Goal: Task Accomplishment & Management: Manage account settings

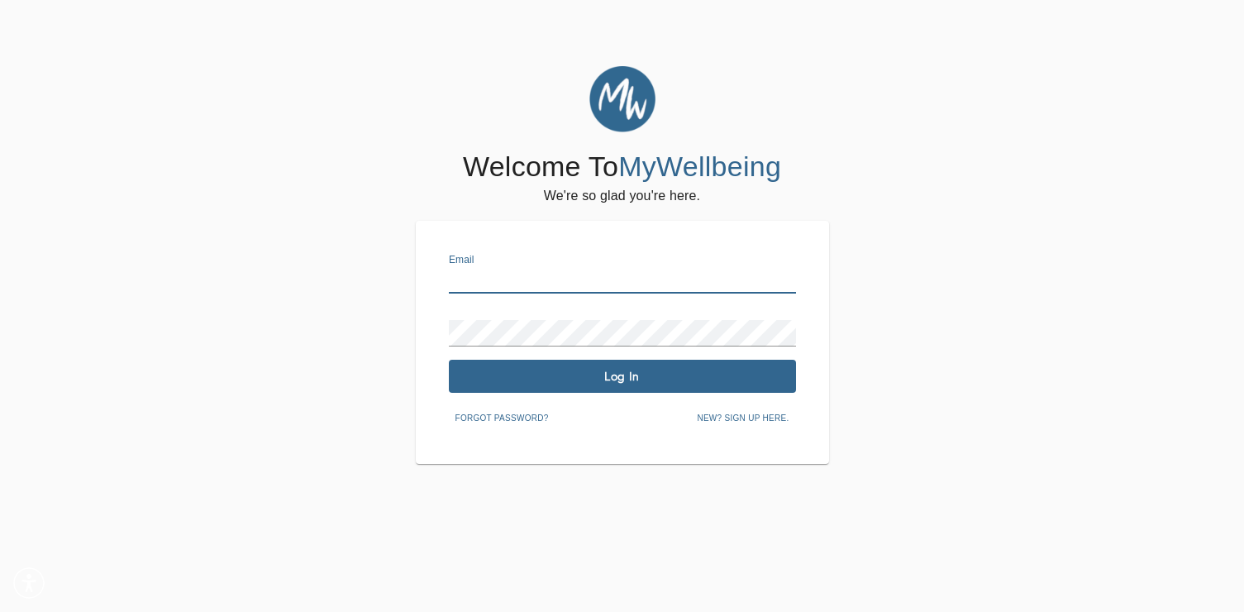
click at [472, 267] on input "text" at bounding box center [622, 280] width 347 height 26
type input "[EMAIL_ADDRESS][PERSON_NAME][DOMAIN_NAME]"
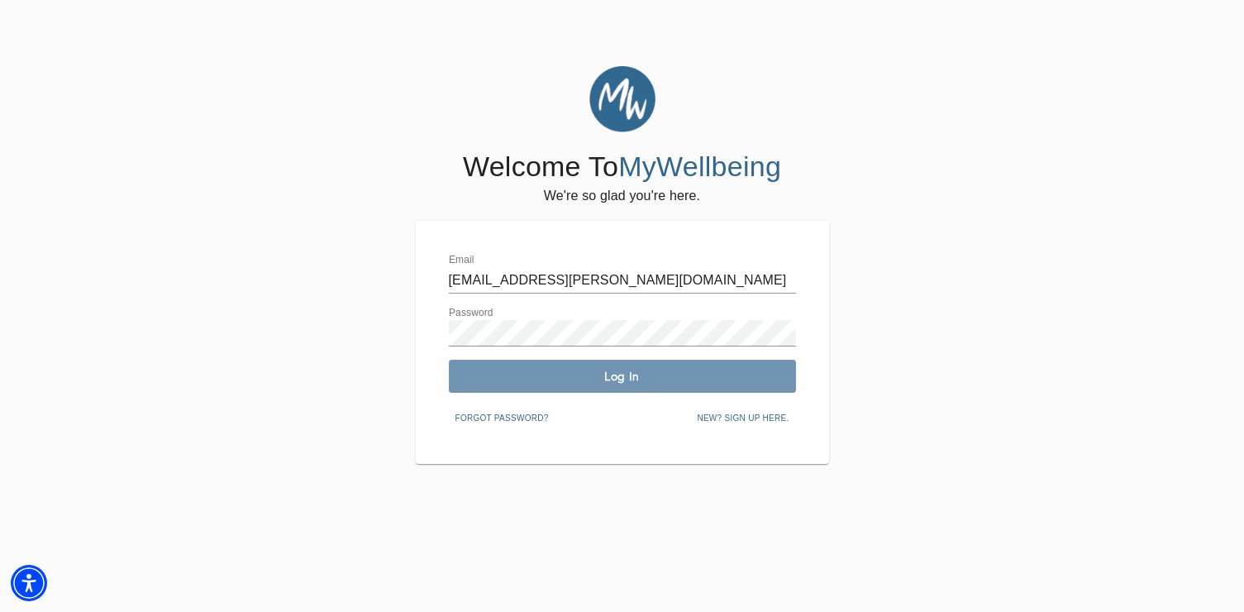
click at [602, 369] on span "Log In" at bounding box center [622, 377] width 334 height 16
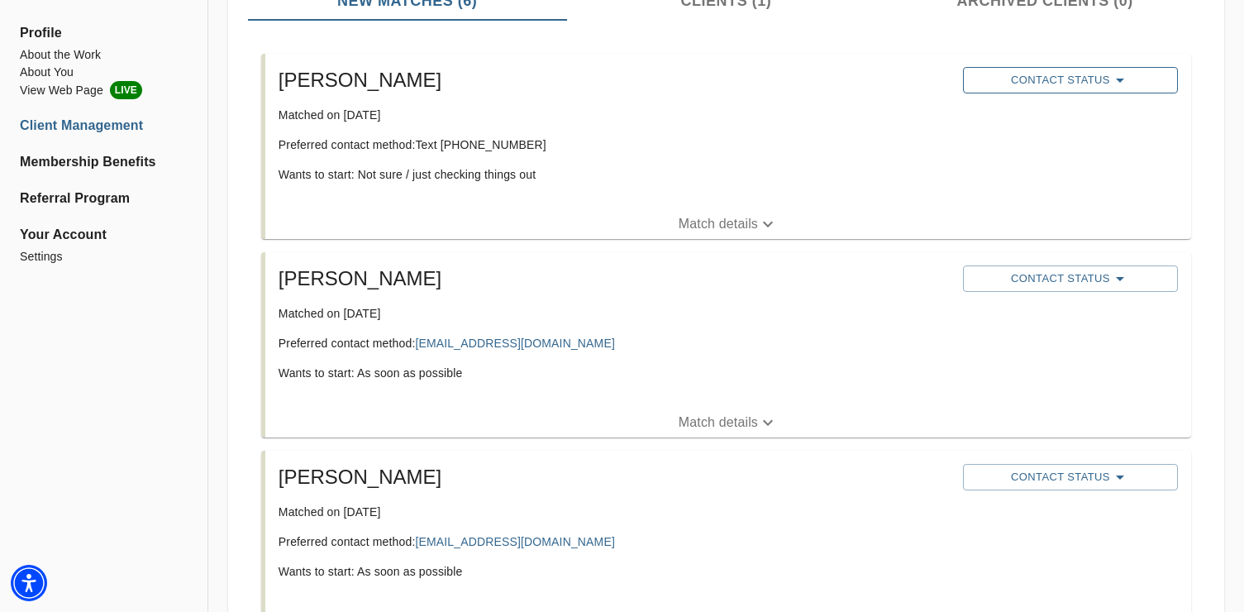
scroll to position [291, 0]
click at [1068, 276] on span "Contact Status" at bounding box center [1070, 277] width 198 height 20
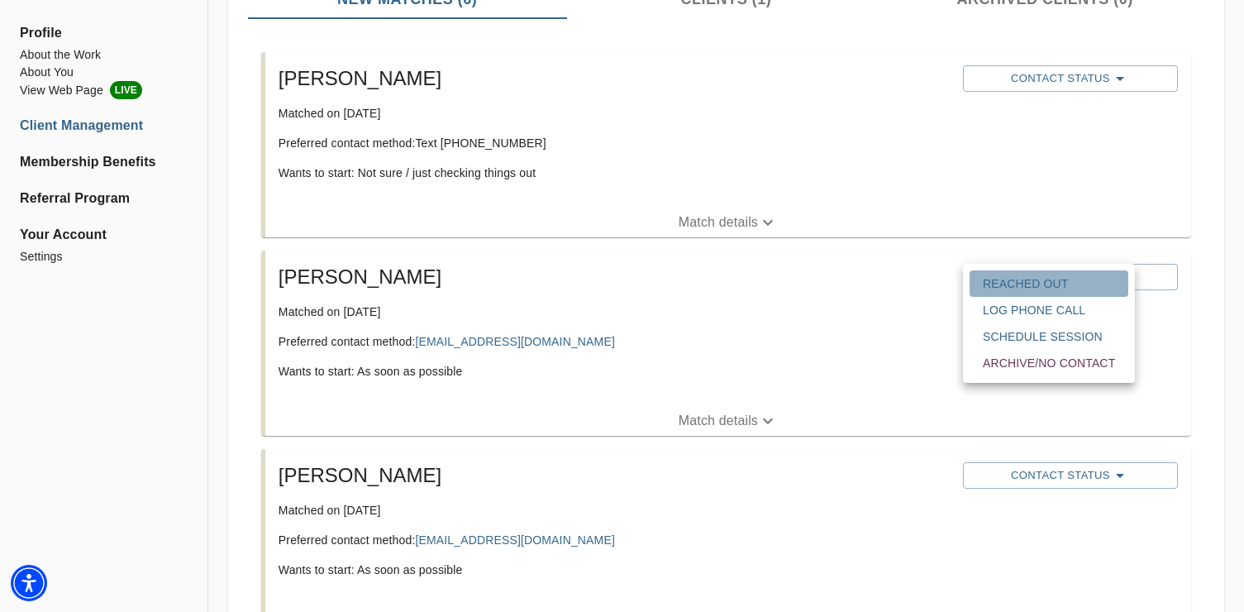
click at [1047, 286] on span "Reached Out" at bounding box center [1049, 283] width 132 height 17
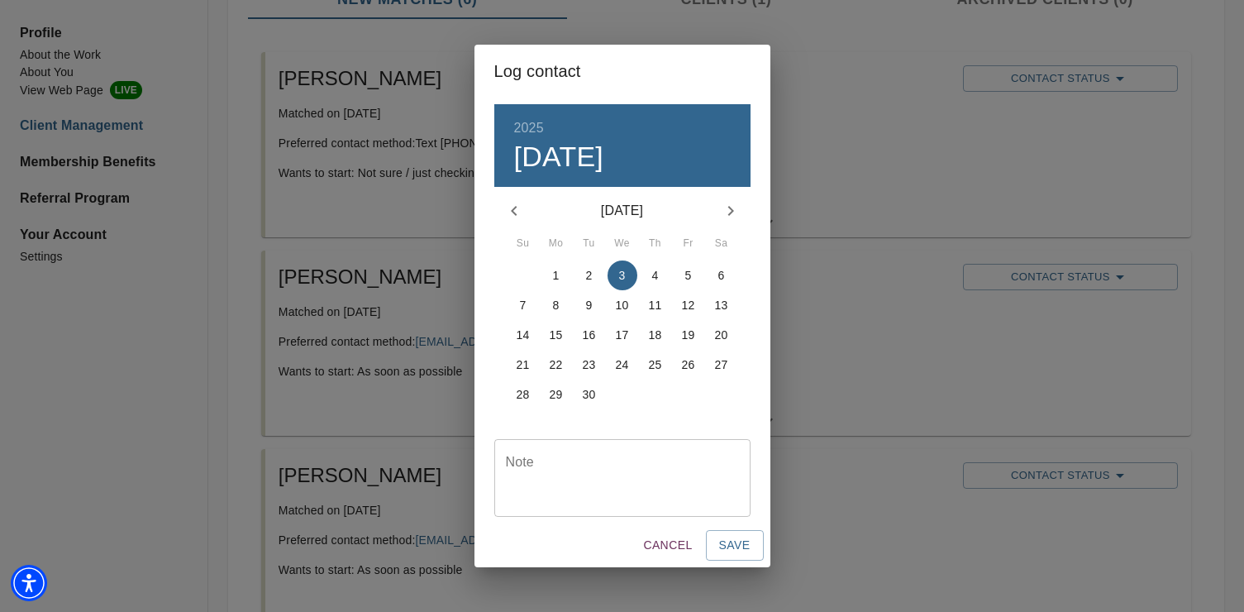
click at [586, 272] on p "2" at bounding box center [589, 275] width 7 height 17
click at [717, 543] on button "Save" at bounding box center [735, 545] width 58 height 31
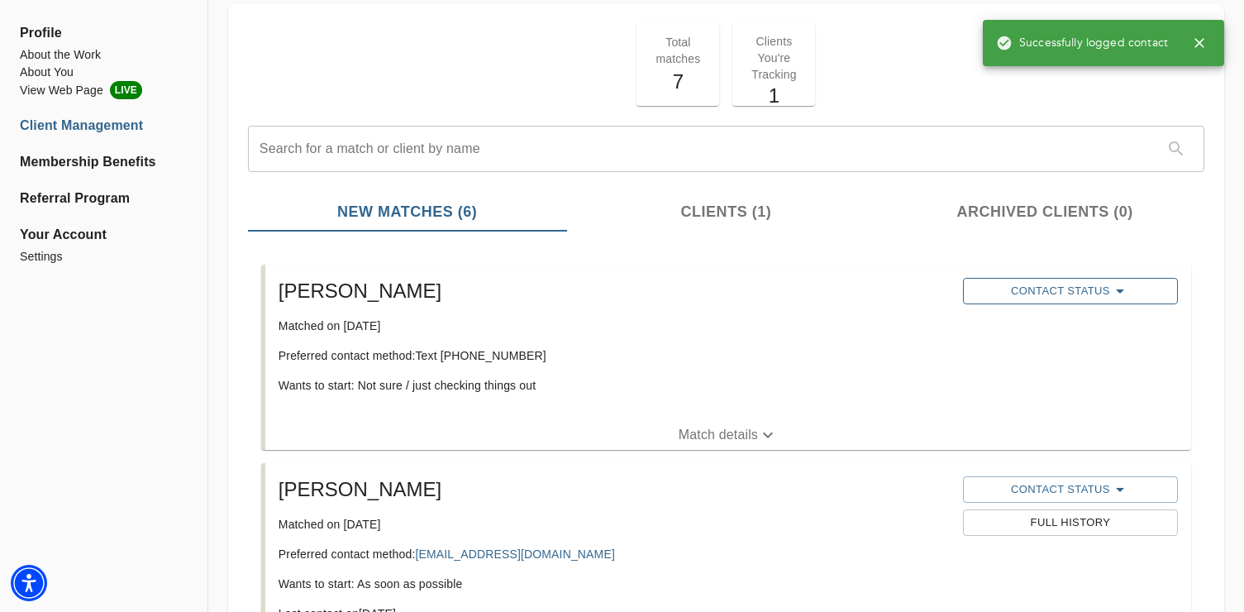
scroll to position [81, 0]
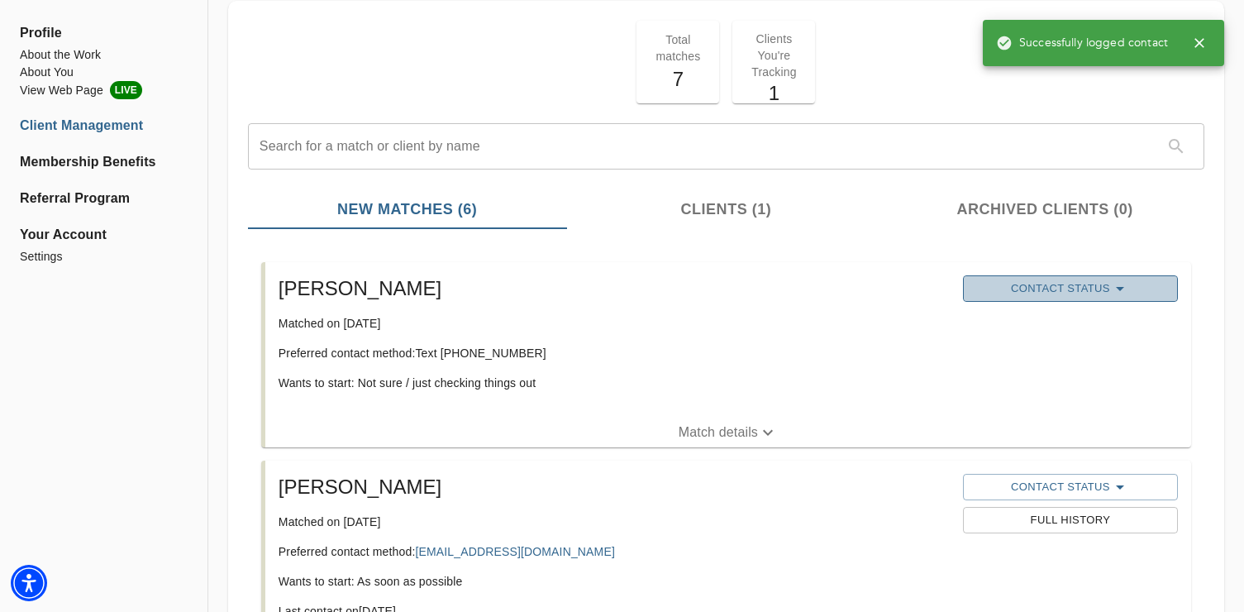
click at [1017, 299] on button "Contact Status" at bounding box center [1070, 288] width 215 height 26
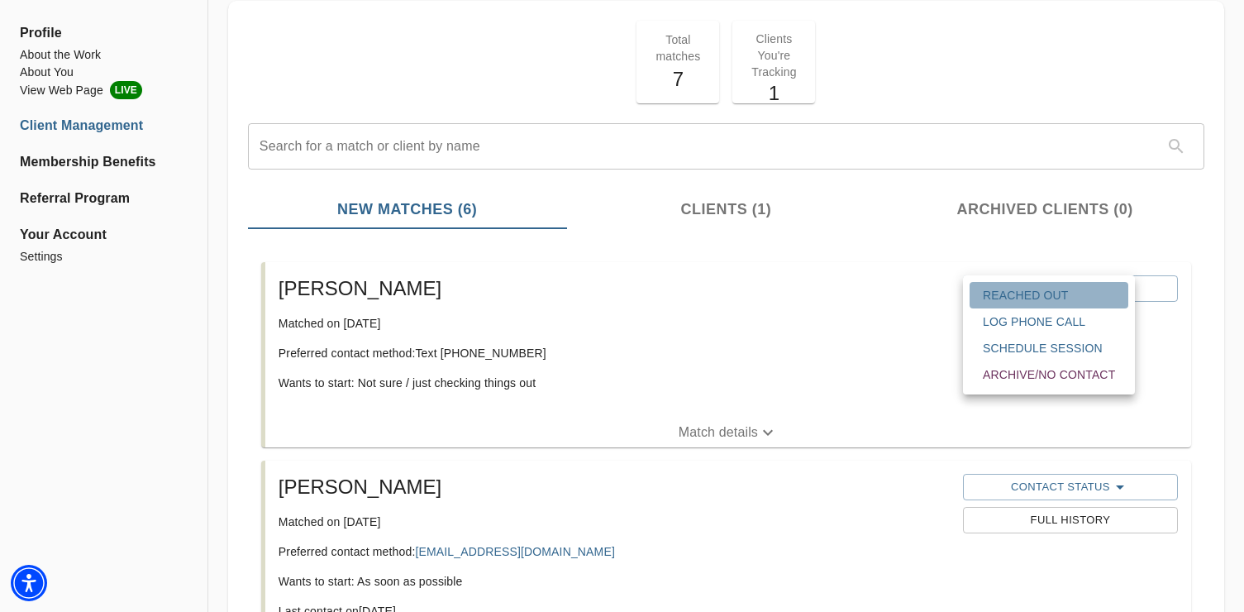
click at [1020, 296] on span "Reached Out" at bounding box center [1049, 295] width 132 height 17
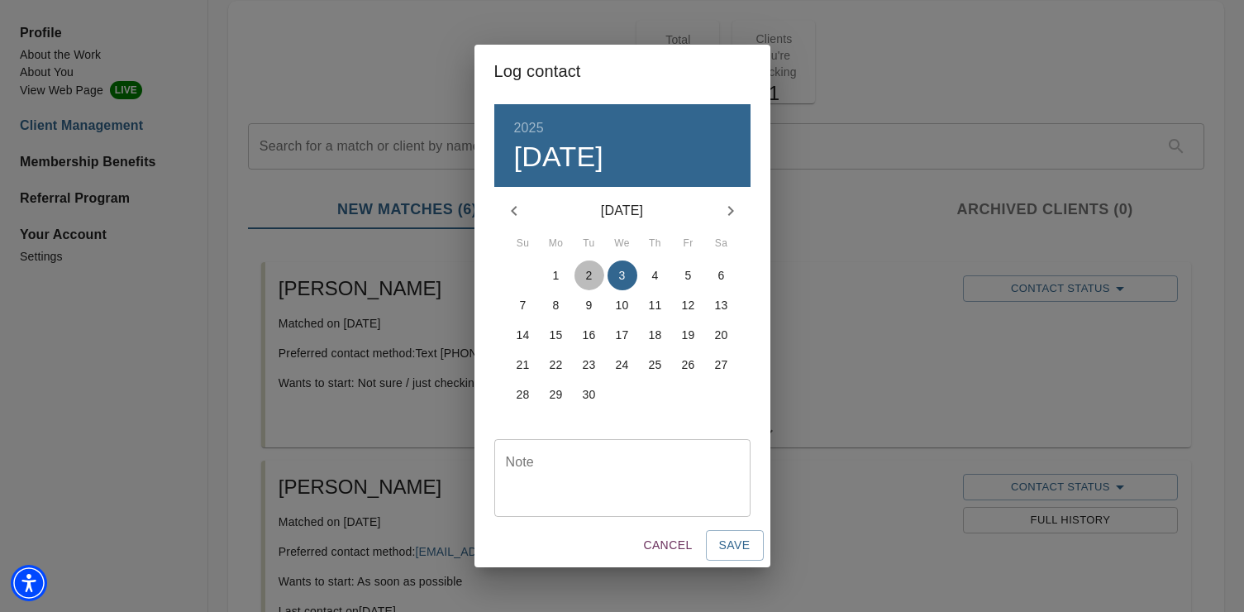
click at [594, 265] on button "2" at bounding box center [589, 275] width 30 height 30
click at [735, 541] on span "Save" at bounding box center [734, 545] width 31 height 21
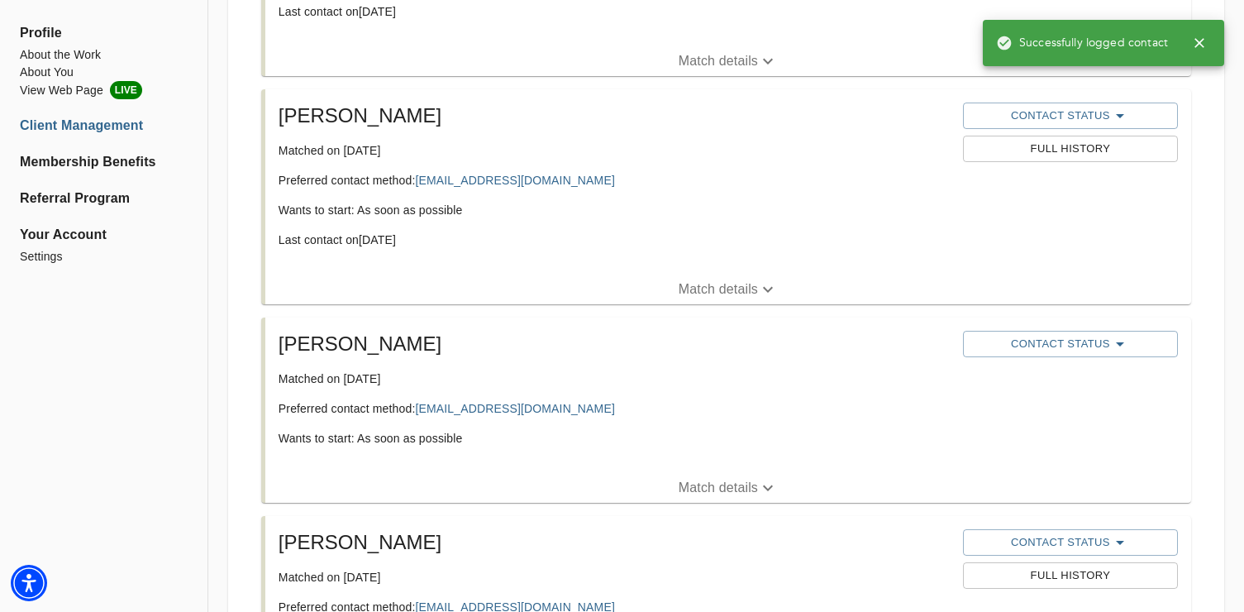
scroll to position [495, 0]
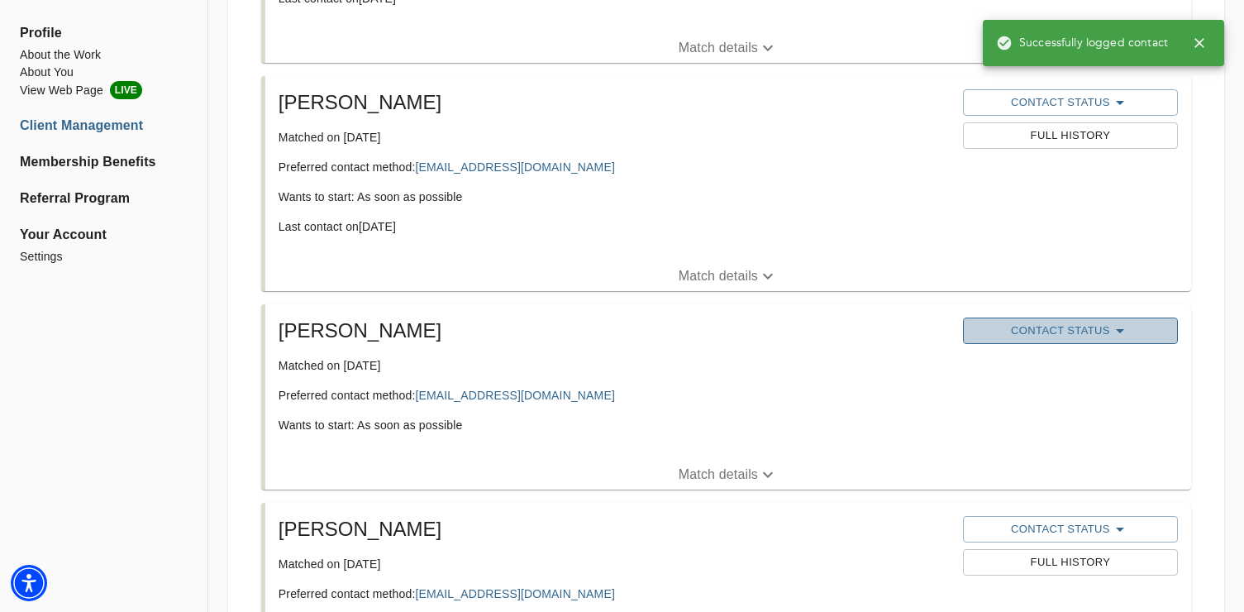
click at [1036, 328] on span "Contact Status" at bounding box center [1070, 331] width 198 height 20
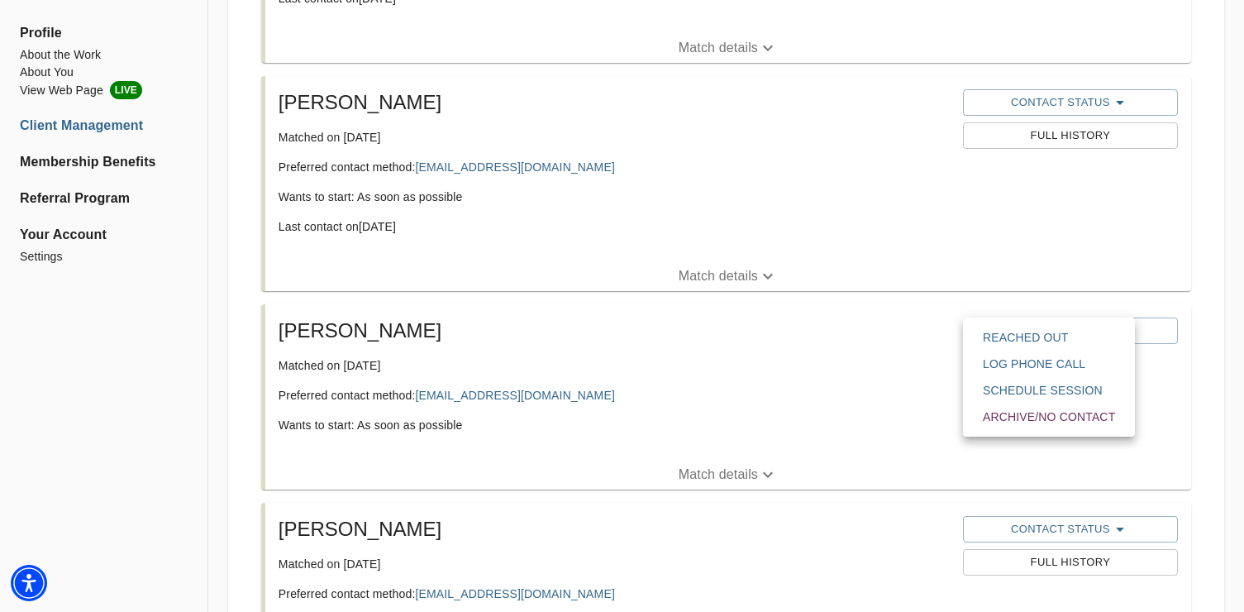
click at [730, 0] on div at bounding box center [622, 0] width 1244 height 0
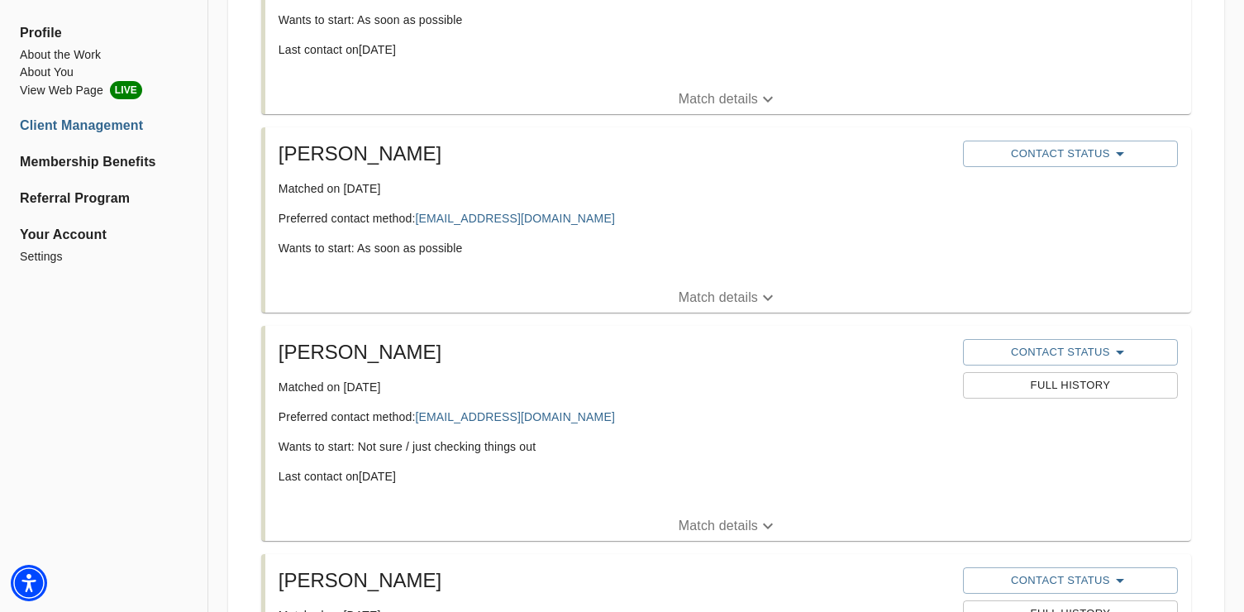
scroll to position [736, 0]
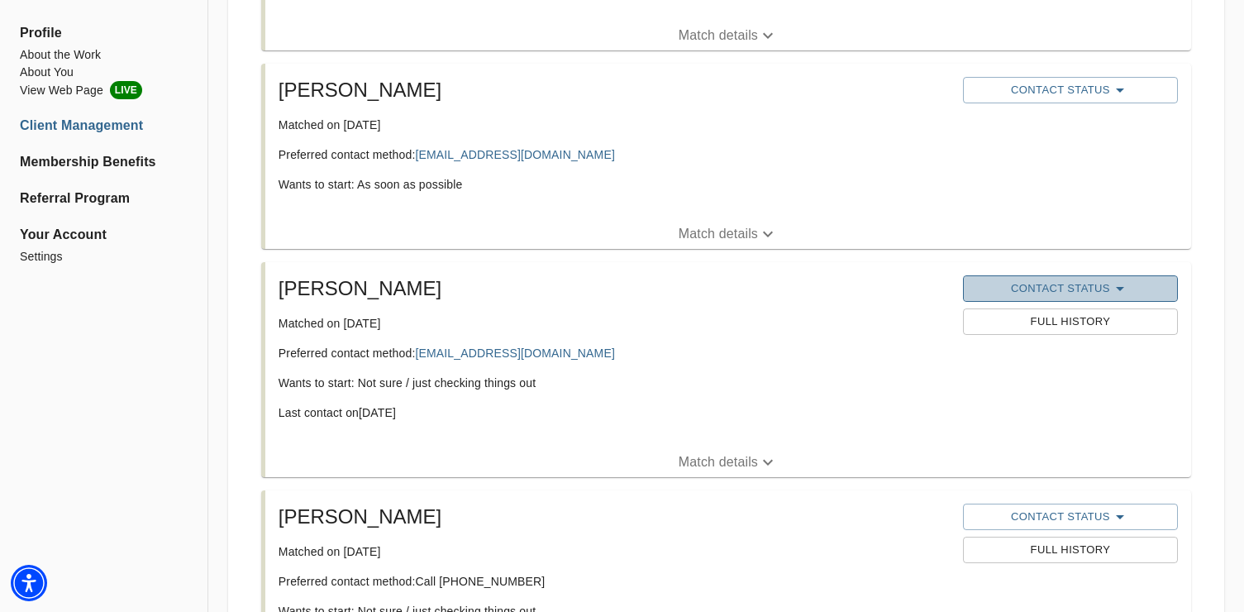
click at [1091, 294] on span "Contact Status" at bounding box center [1070, 289] width 198 height 20
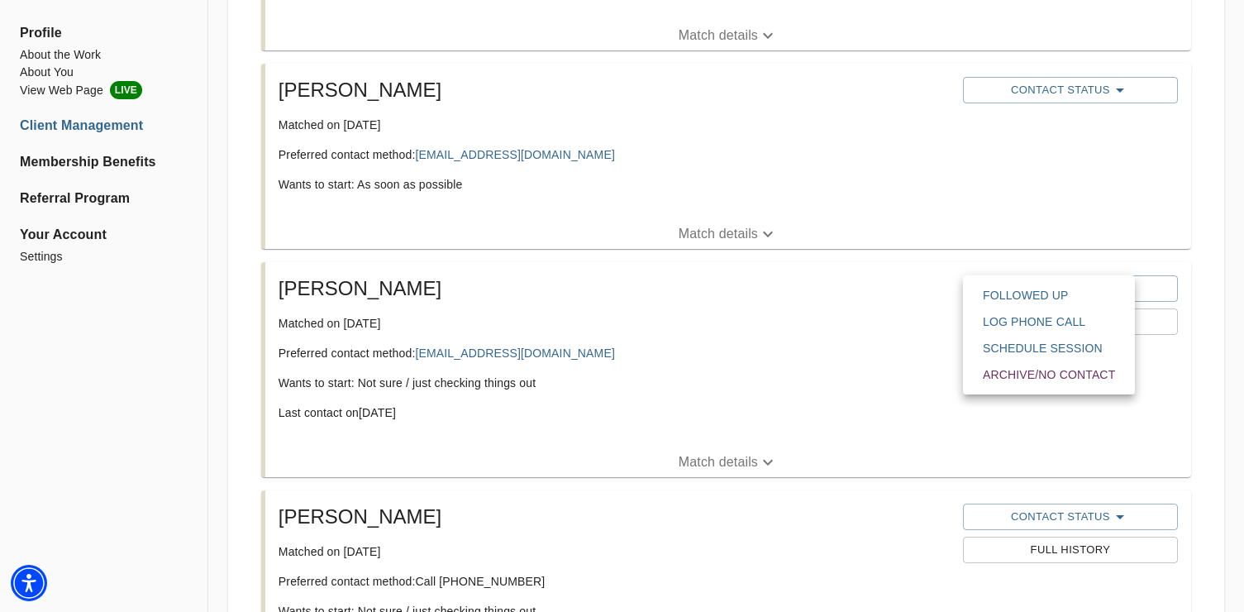
click at [818, 0] on div at bounding box center [622, 0] width 1244 height 0
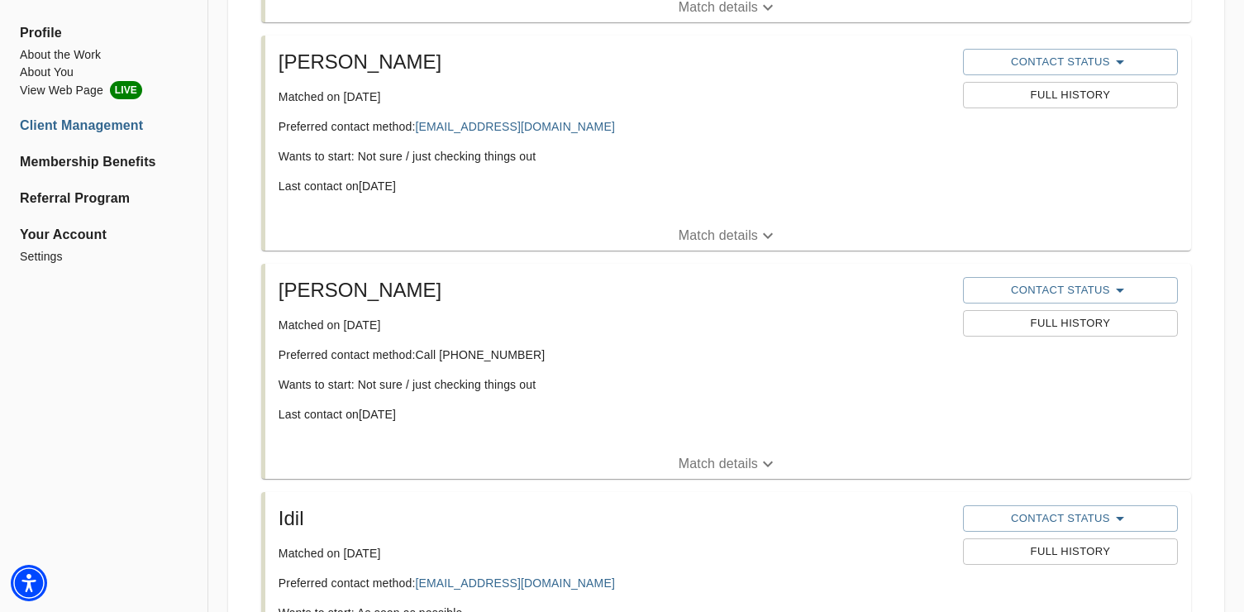
scroll to position [964, 0]
click at [1066, 281] on span "Contact Status" at bounding box center [1070, 289] width 198 height 20
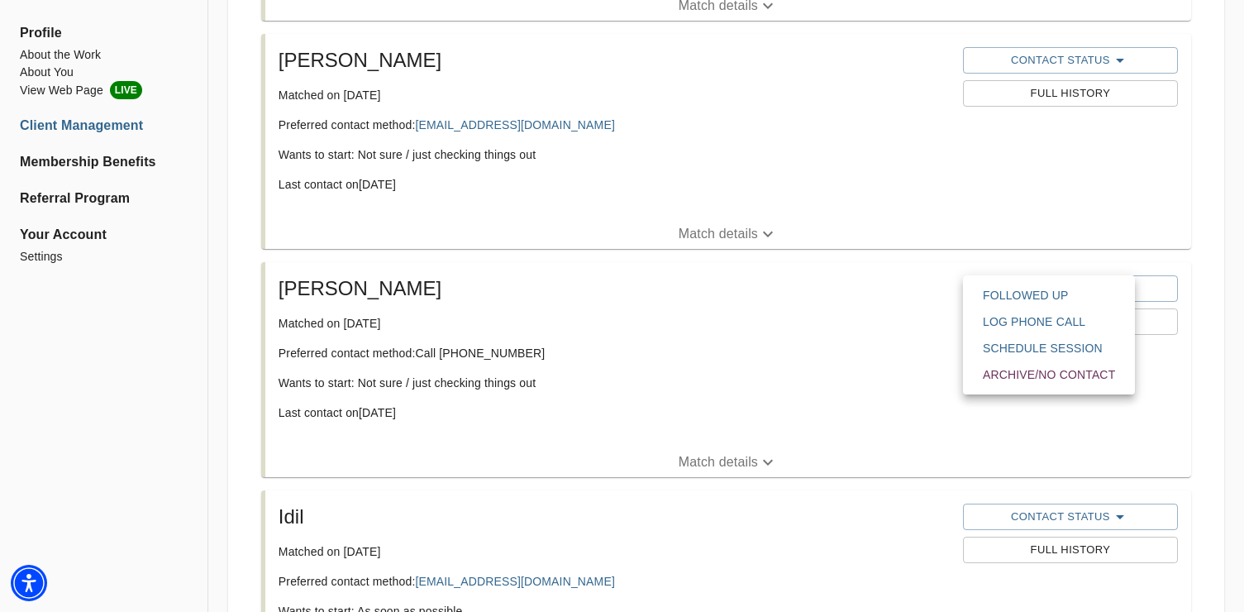
click at [1005, 0] on div at bounding box center [622, 0] width 1244 height 0
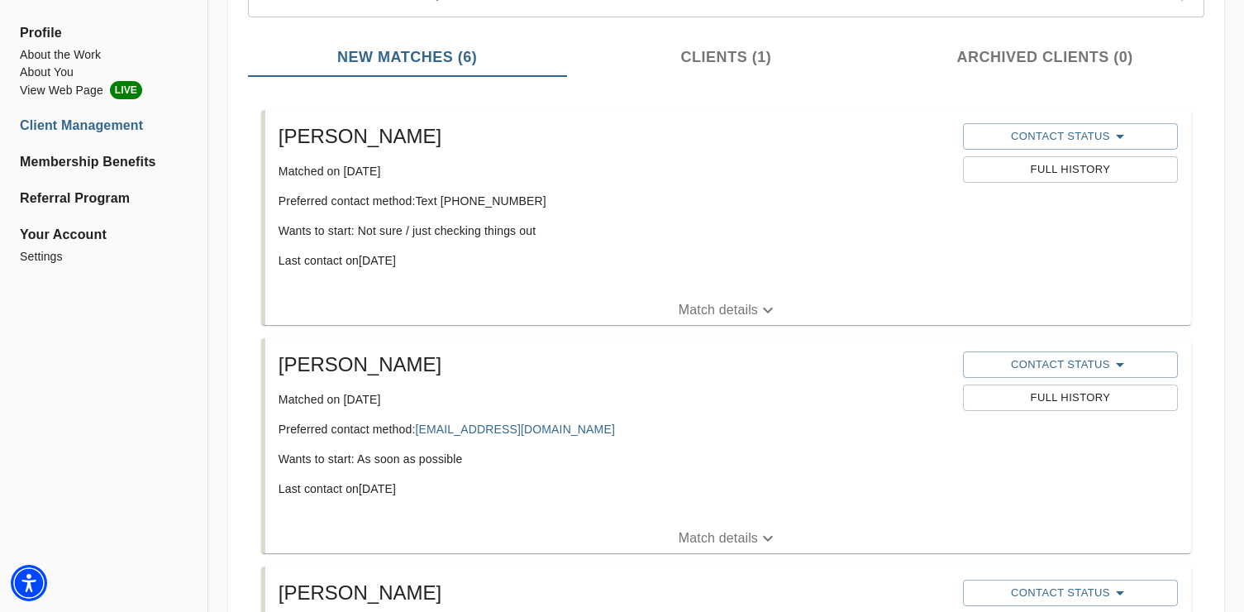
scroll to position [0, 0]
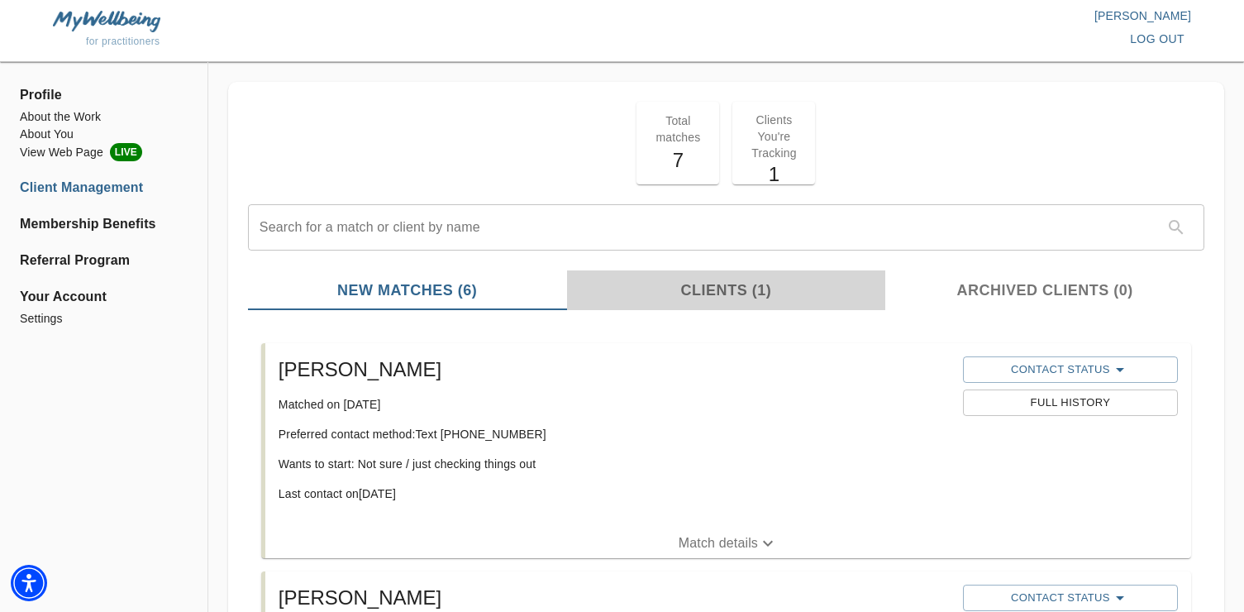
click at [717, 284] on span "Clients (1)" at bounding box center [726, 290] width 299 height 22
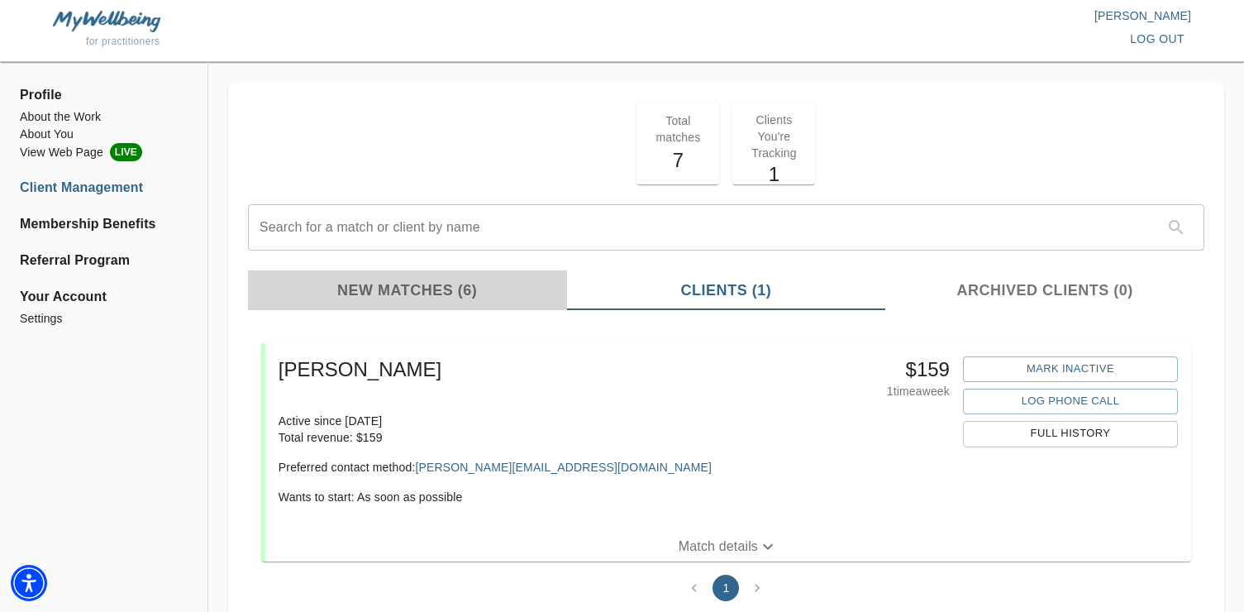
click at [447, 294] on span "New Matches (6)" at bounding box center [407, 290] width 299 height 22
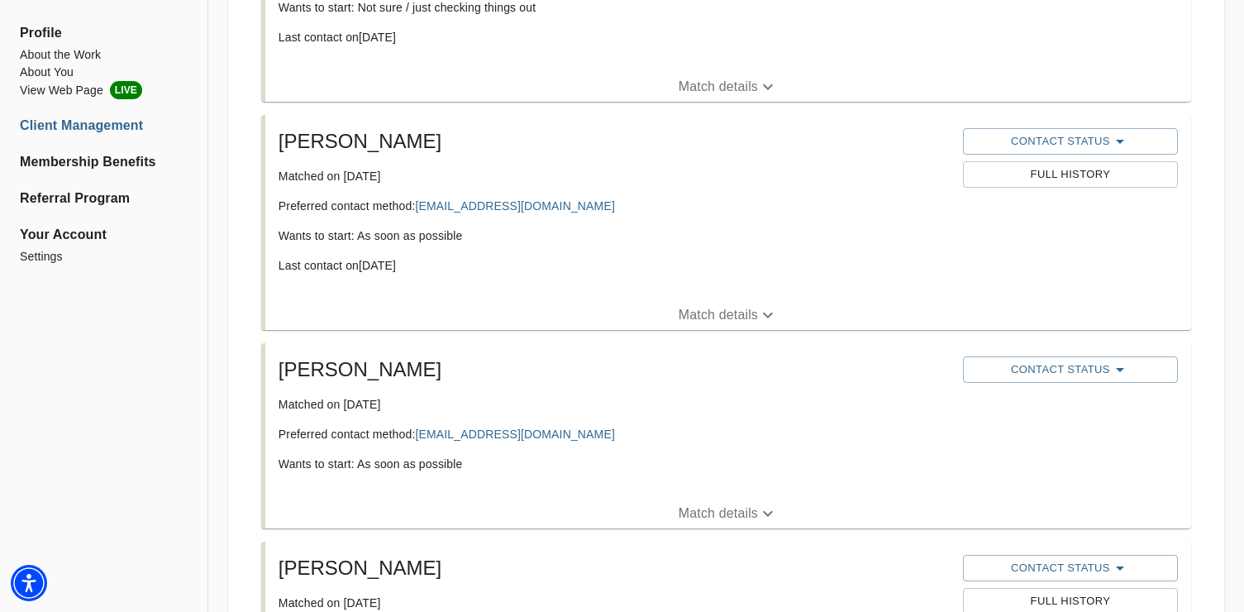
scroll to position [461, 0]
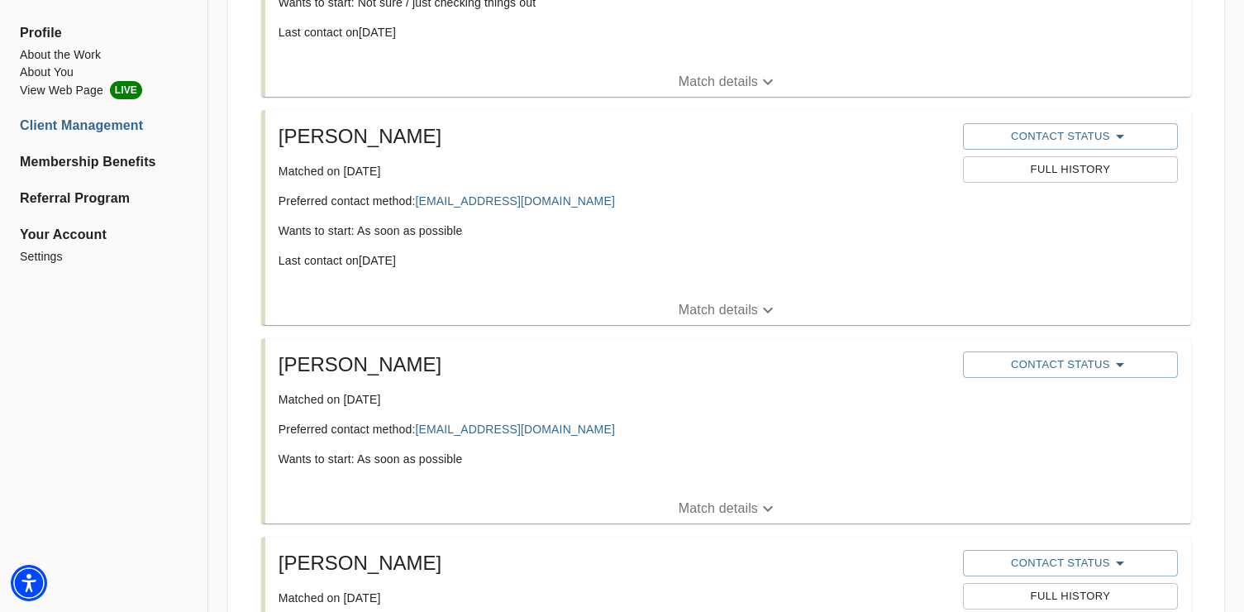
click at [741, 499] on p "Match details" at bounding box center [718, 508] width 79 height 20
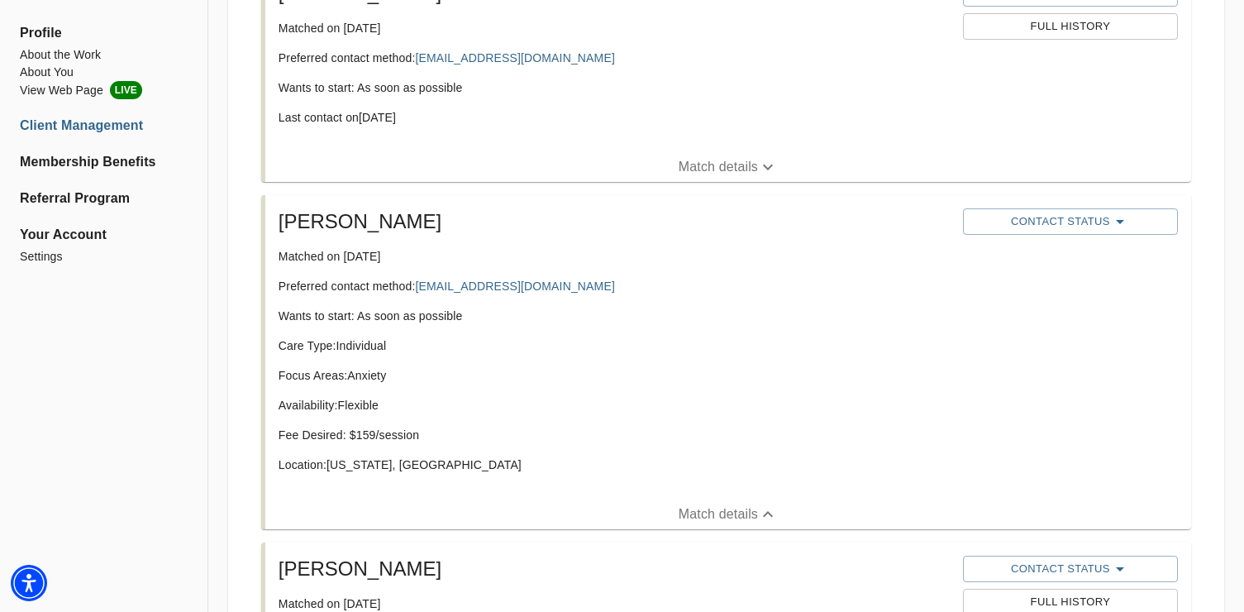
scroll to position [608, 0]
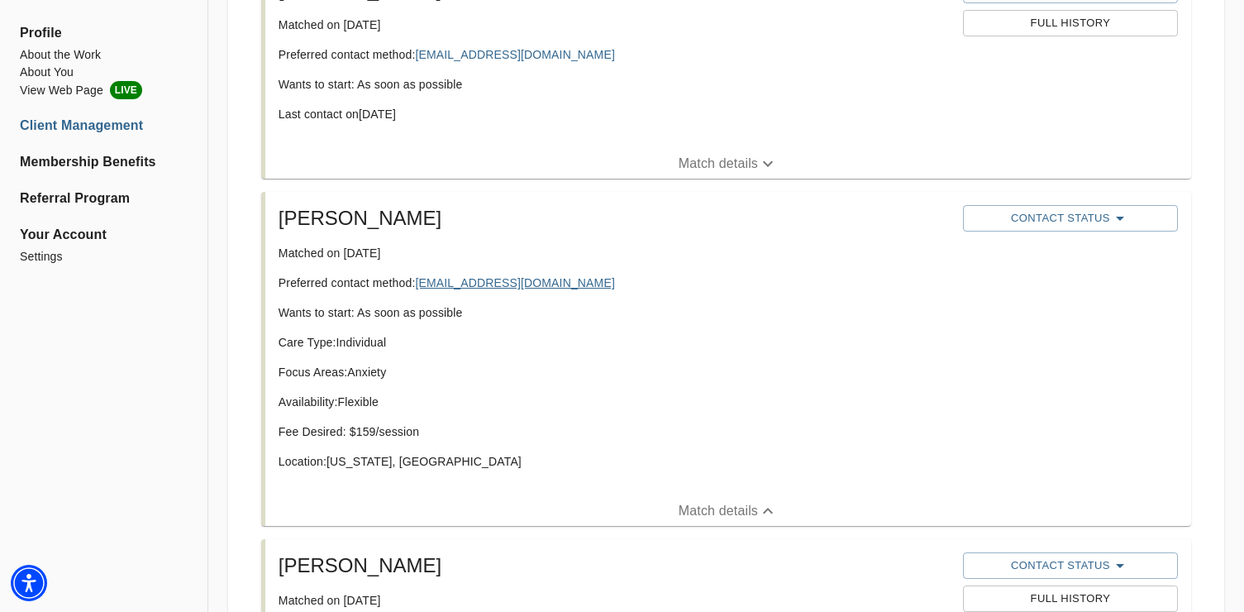
drag, startPoint x: 601, startPoint y: 285, endPoint x: 422, endPoint y: 284, distance: 179.4
click at [422, 284] on p "Preferred contact method: [EMAIL_ADDRESS][DOMAIN_NAME]" at bounding box center [614, 282] width 671 height 17
copy link "[EMAIL_ADDRESS][DOMAIN_NAME]"
click at [1076, 225] on span "Contact Status" at bounding box center [1070, 218] width 198 height 20
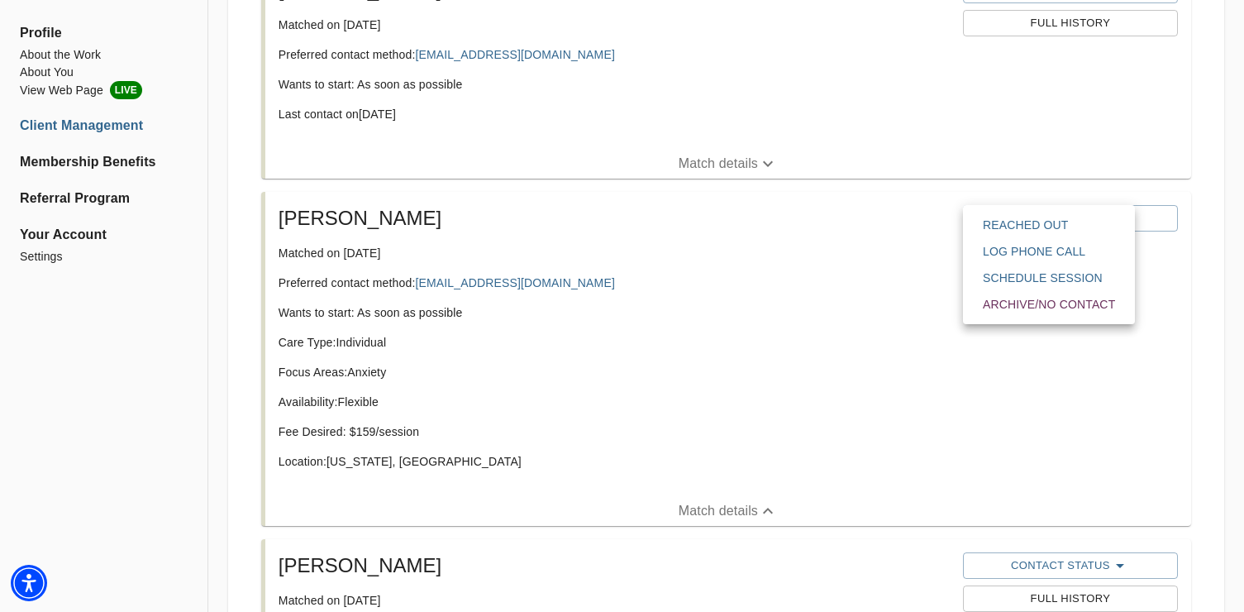
click at [1060, 225] on span "Reached Out" at bounding box center [1049, 225] width 132 height 17
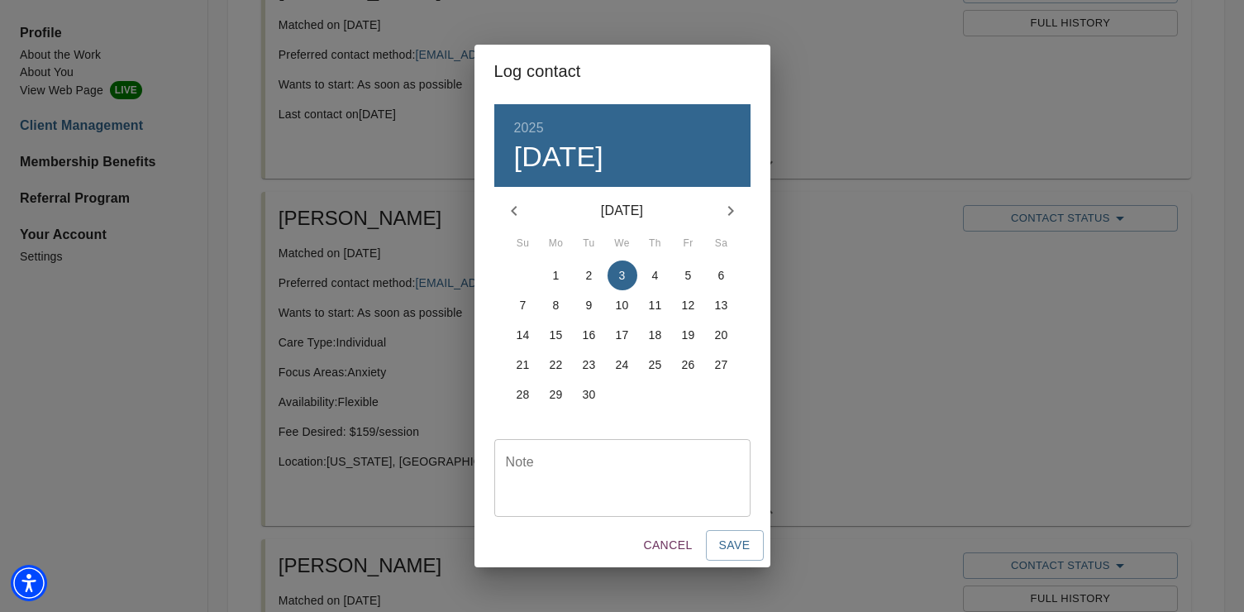
click at [615, 273] on span "3" at bounding box center [623, 275] width 30 height 17
click at [730, 547] on span "Save" at bounding box center [734, 545] width 31 height 21
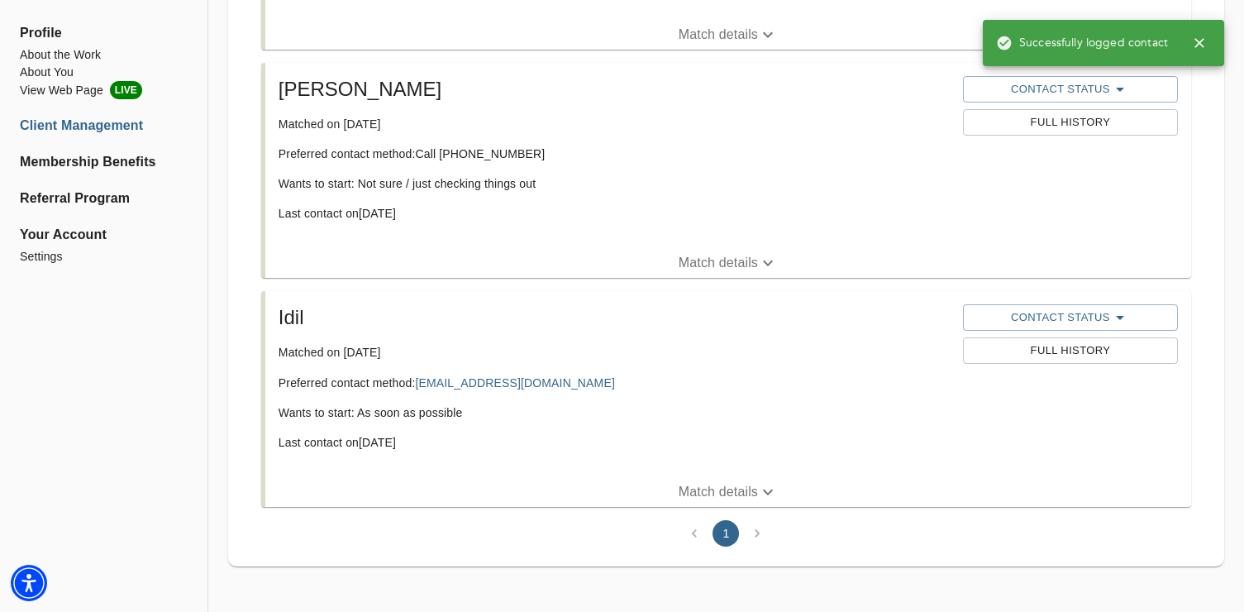
scroll to position [0, 0]
